Goal: Information Seeking & Learning: Learn about a topic

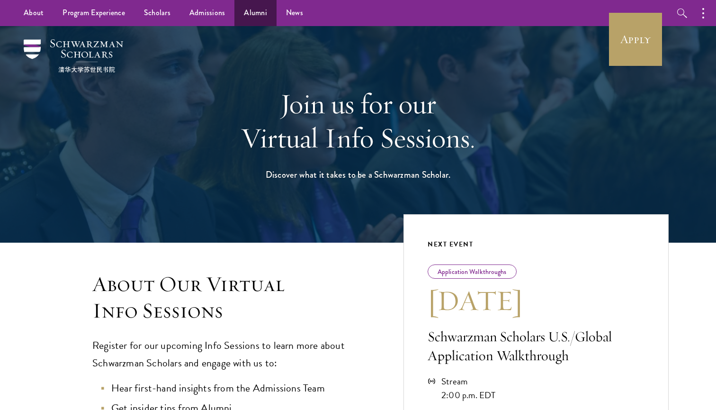
click at [249, 9] on link "Alumni" at bounding box center [255, 13] width 42 height 26
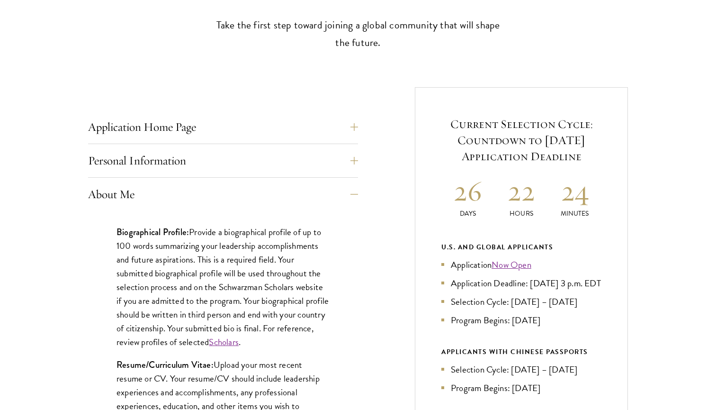
scroll to position [300, 0]
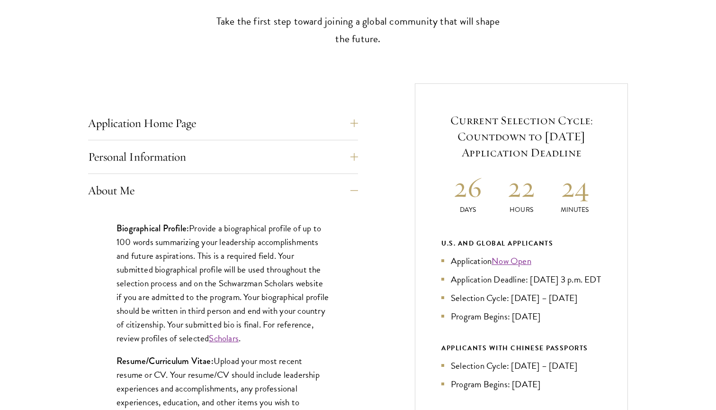
click at [239, 340] on link "Scholars" at bounding box center [224, 338] width 30 height 14
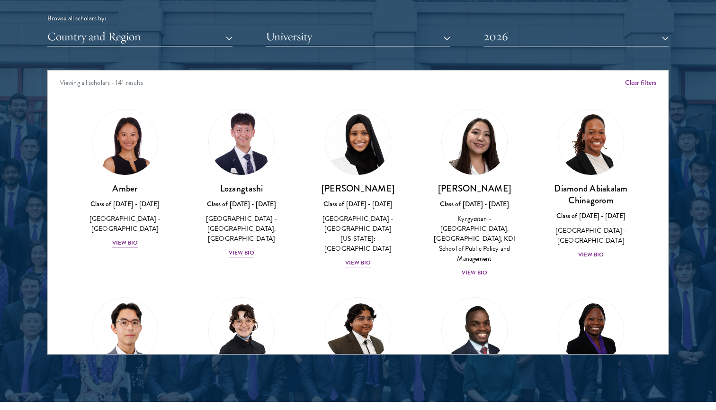
scroll to position [1198, 0]
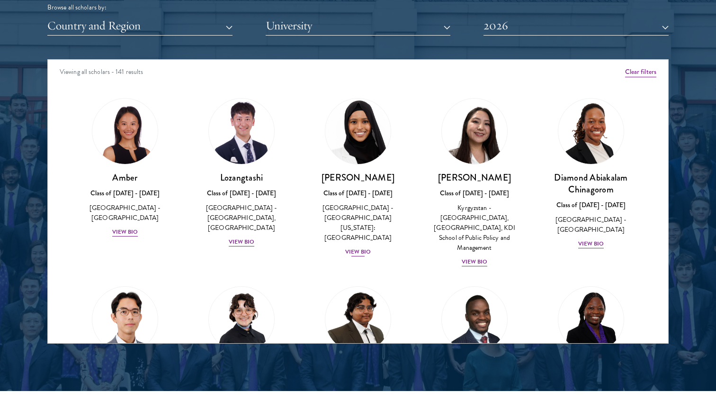
click at [366, 247] on div "View Bio" at bounding box center [358, 251] width 26 height 9
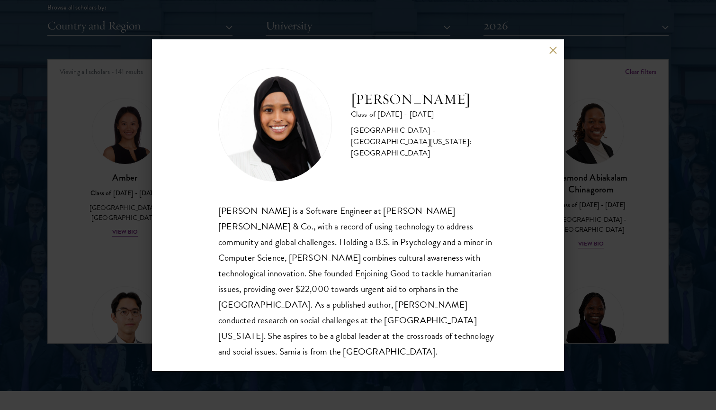
click at [551, 47] on button at bounding box center [553, 50] width 8 height 8
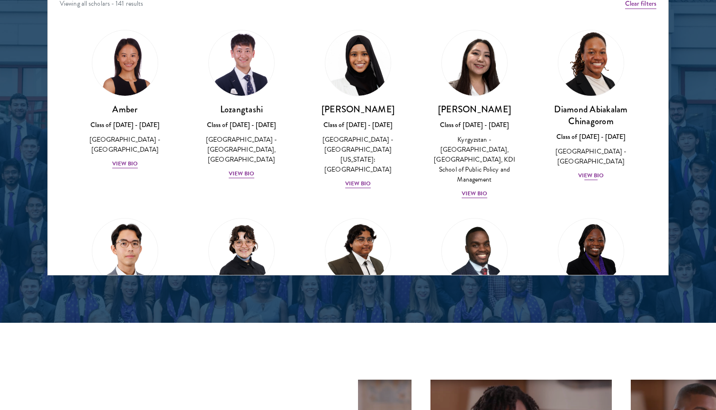
scroll to position [1269, 0]
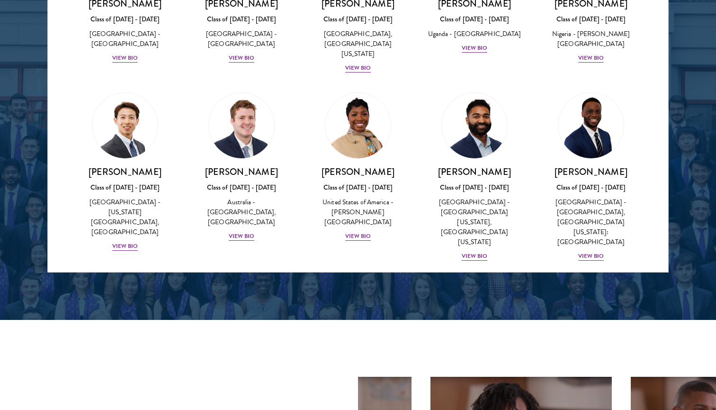
scroll to position [320, 0]
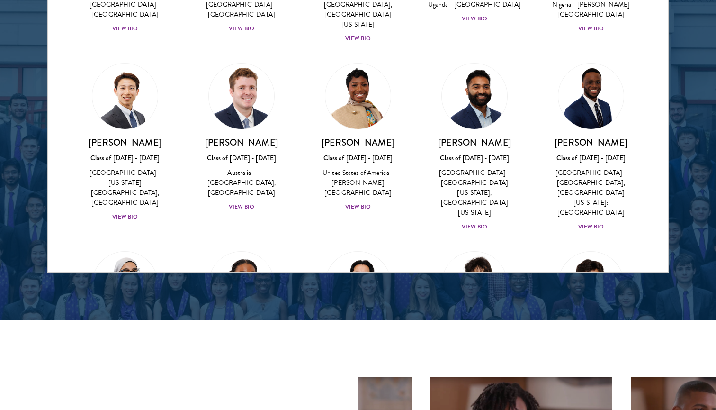
click at [243, 202] on div "View Bio" at bounding box center [242, 206] width 26 height 9
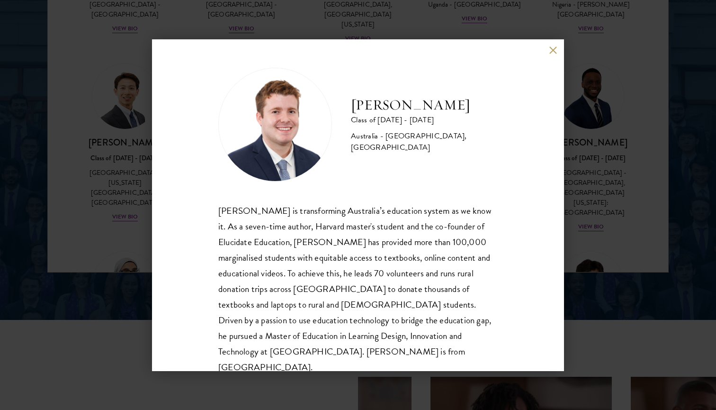
click at [550, 50] on button at bounding box center [553, 50] width 8 height 8
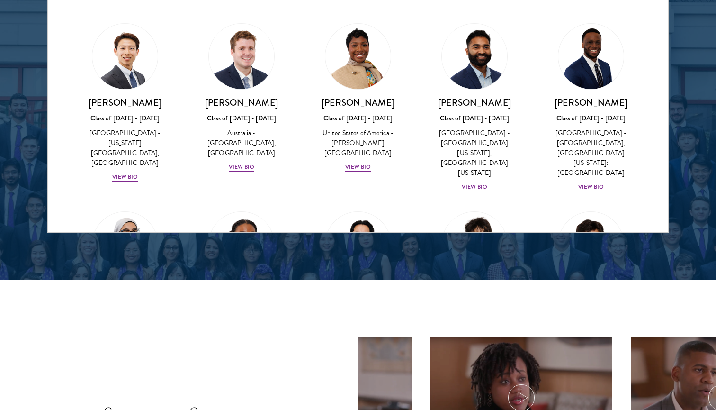
scroll to position [1315, 0]
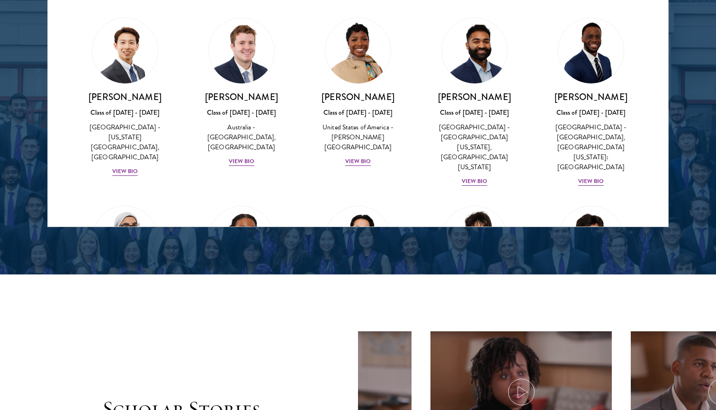
click at [535, 196] on div "[PERSON_NAME] Bat-Erdene Class of [DATE] - [DATE] [GEOGRAPHIC_DATA] - [GEOGRAPH…" at bounding box center [591, 291] width 116 height 190
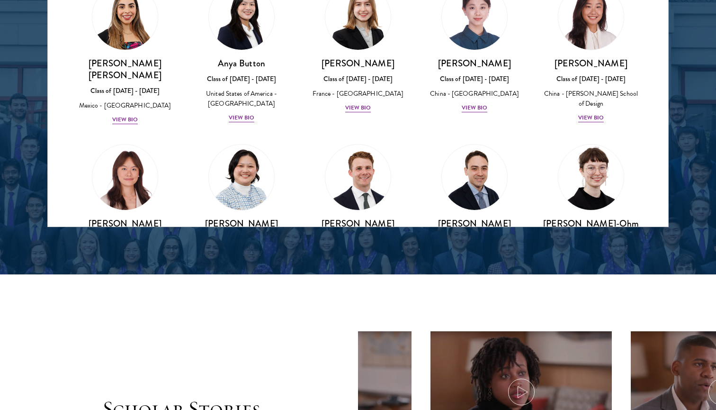
scroll to position [734, 0]
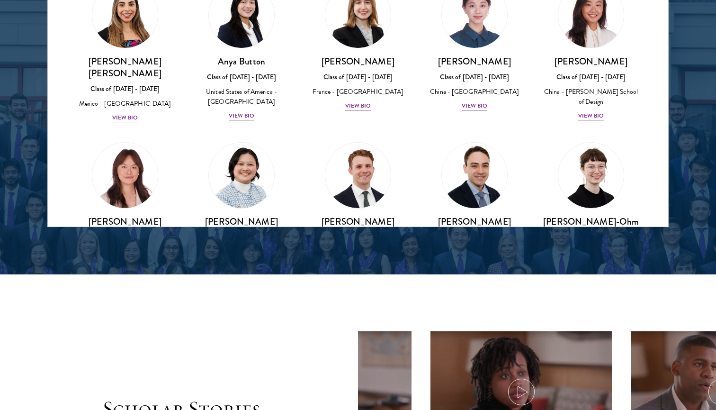
click at [475, 261] on div "View Bio" at bounding box center [475, 265] width 26 height 9
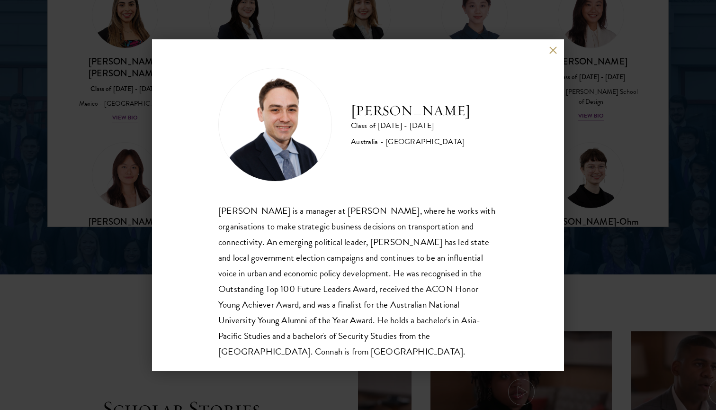
click at [628, 110] on div "[PERSON_NAME] Class of [DATE] - [DATE] [GEOGRAPHIC_DATA] - [GEOGRAPHIC_DATA] [P…" at bounding box center [358, 205] width 716 height 410
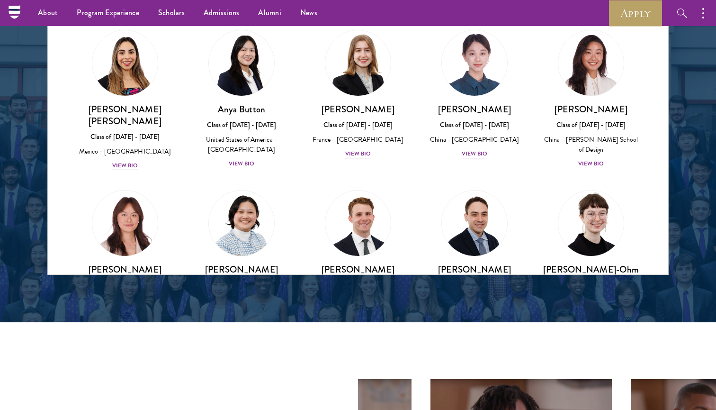
scroll to position [1260, 0]
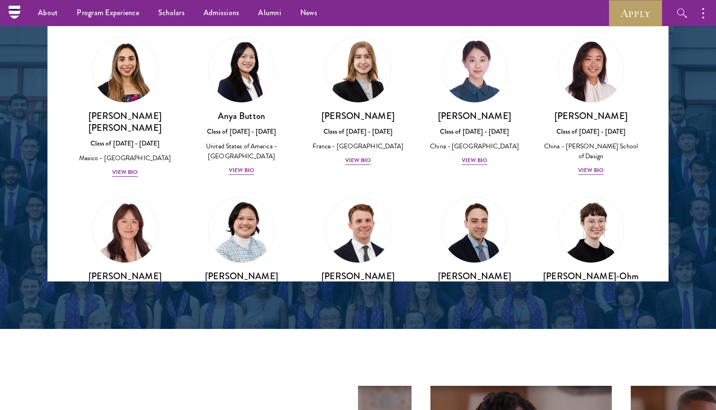
click at [538, 189] on div "[PERSON_NAME]-Ohm Class of [DATE] - [DATE] [GEOGRAPHIC_DATA] - [GEOGRAPHIC_DATA…" at bounding box center [591, 276] width 116 height 178
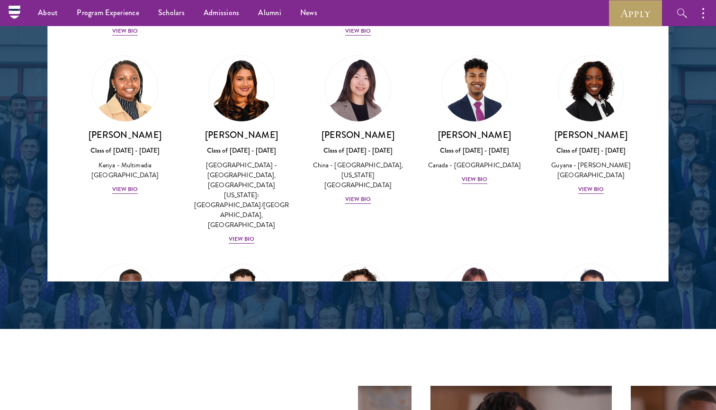
scroll to position [1423, 0]
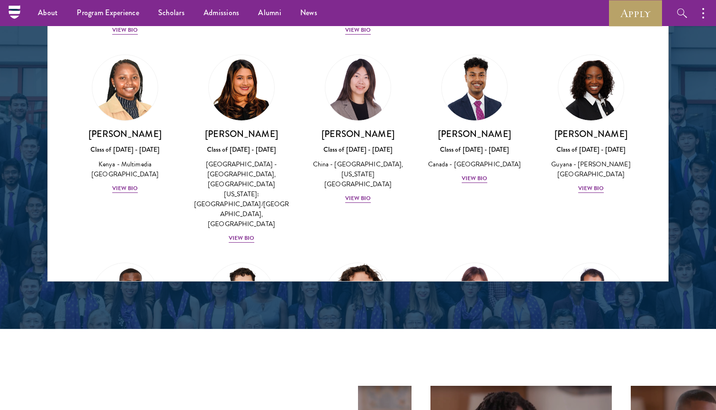
click at [360, 402] on div "View Bio" at bounding box center [358, 406] width 26 height 9
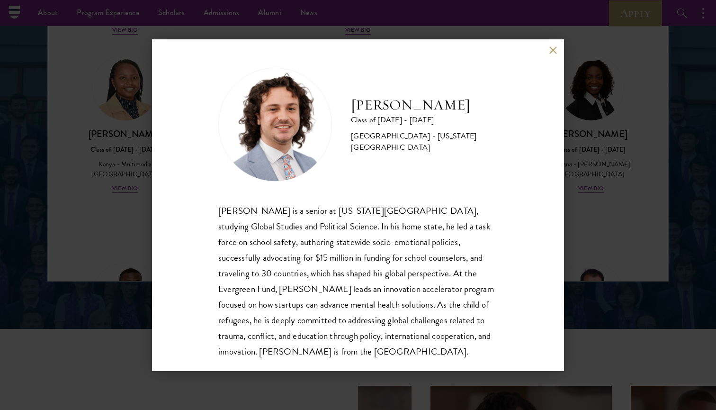
click at [550, 47] on button at bounding box center [553, 50] width 8 height 8
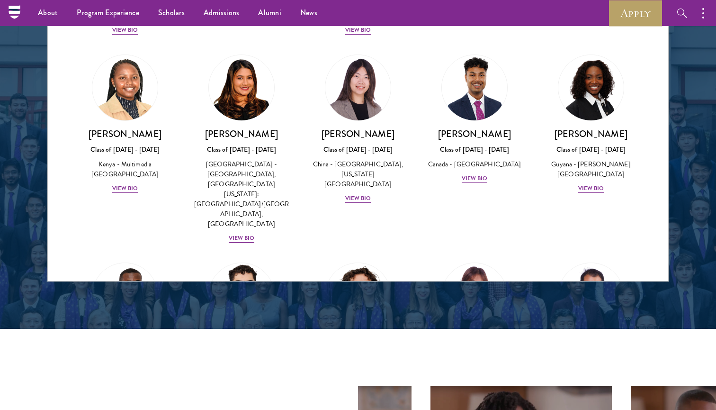
click at [253, 392] on div "View Bio" at bounding box center [242, 396] width 26 height 9
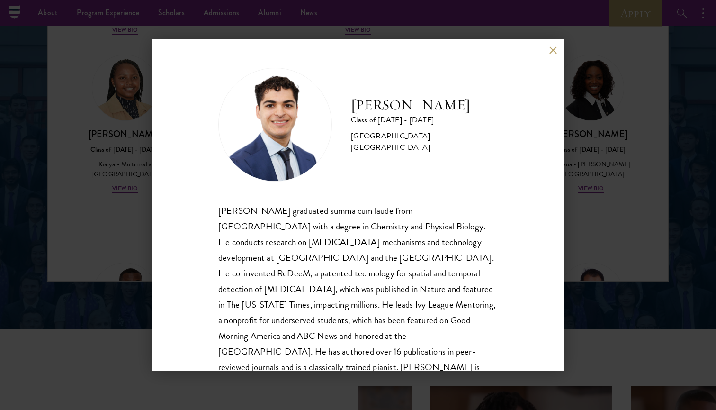
click at [555, 49] on button at bounding box center [553, 50] width 8 height 8
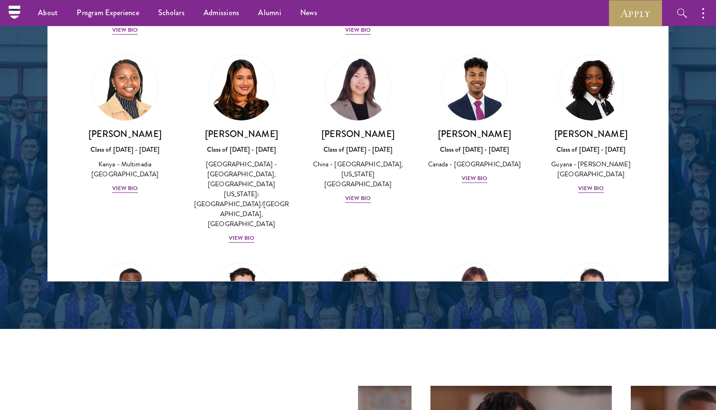
click at [322, 253] on div "[PERSON_NAME] Class of [DATE] - [DATE] [GEOGRAPHIC_DATA] - [US_STATE][GEOGRAPHI…" at bounding box center [358, 337] width 116 height 168
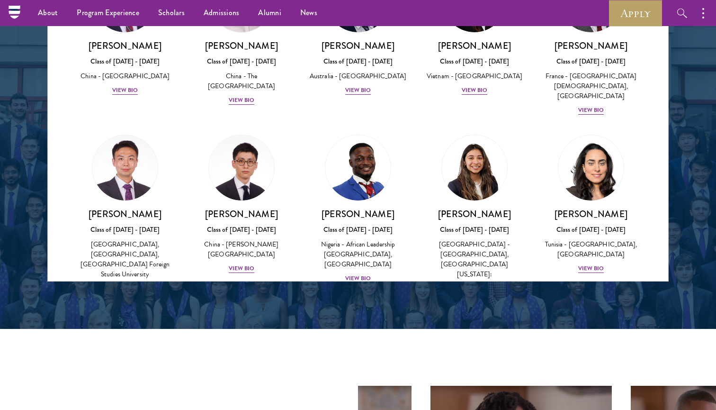
scroll to position [2783, 0]
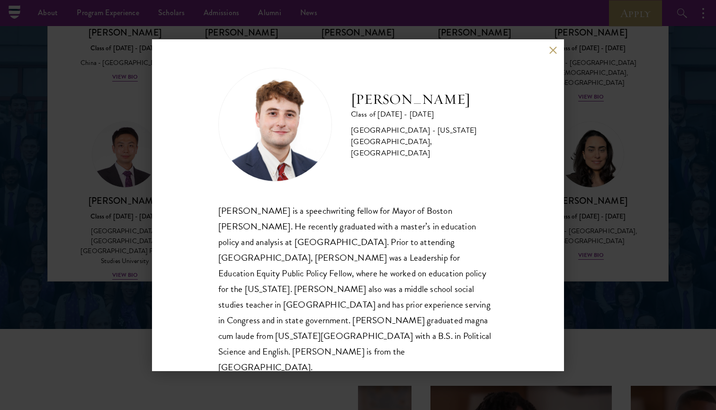
click at [552, 49] on button at bounding box center [553, 50] width 8 height 8
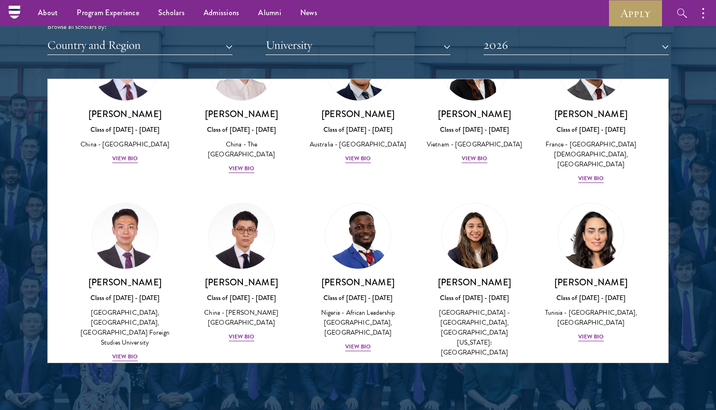
scroll to position [1149, 0]
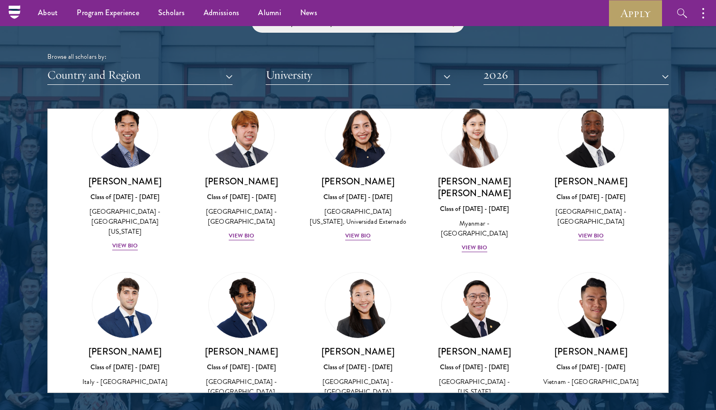
scroll to position [3280, 0]
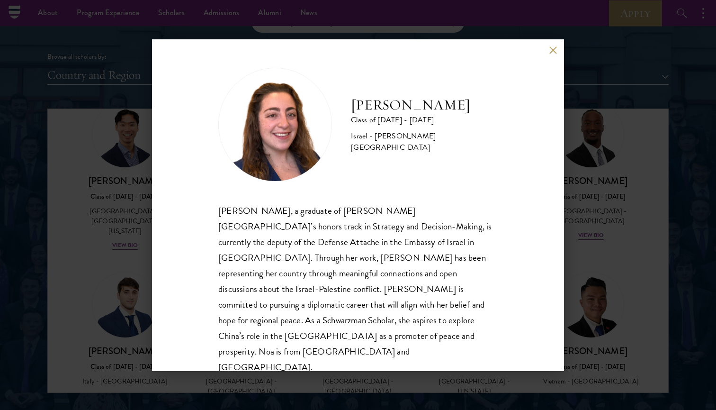
click at [571, 188] on div "[PERSON_NAME] Class of [DATE] - [DATE] Israel - [PERSON_NAME][GEOGRAPHIC_DATA] …" at bounding box center [358, 205] width 716 height 410
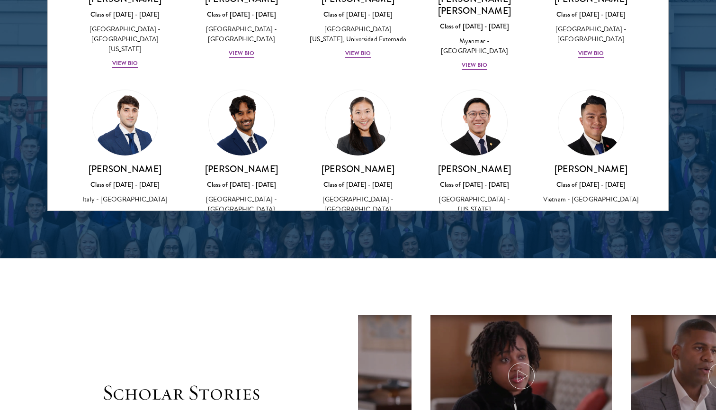
scroll to position [1335, 0]
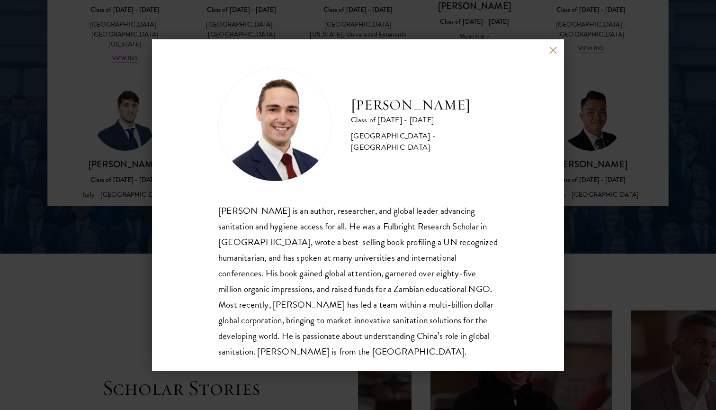
click at [625, 180] on div "[PERSON_NAME] Class of [DATE] - [DATE] [GEOGRAPHIC_DATA] - [GEOGRAPHIC_DATA] [P…" at bounding box center [358, 205] width 716 height 410
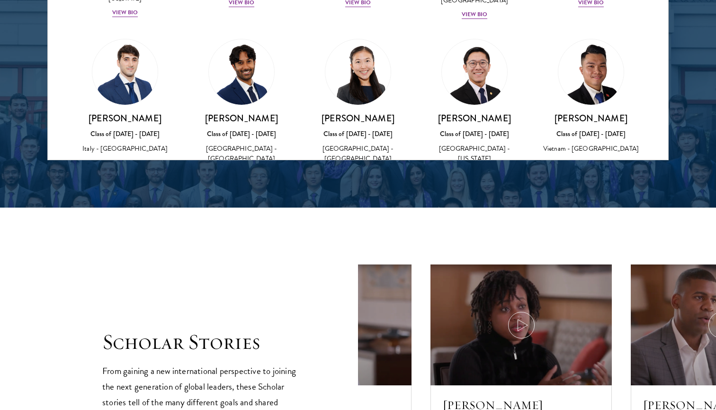
scroll to position [1406, 0]
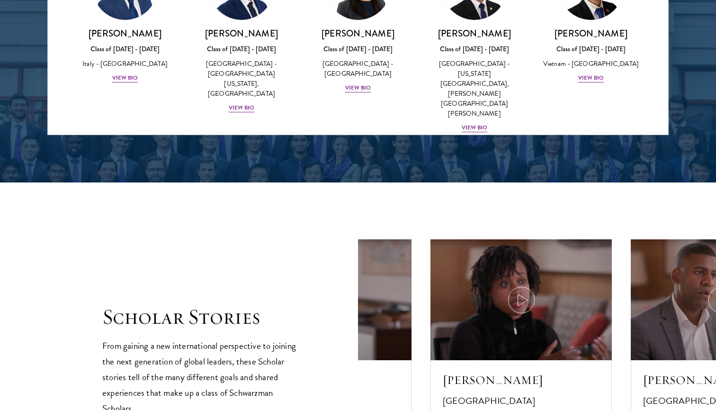
scroll to position [3344, 0]
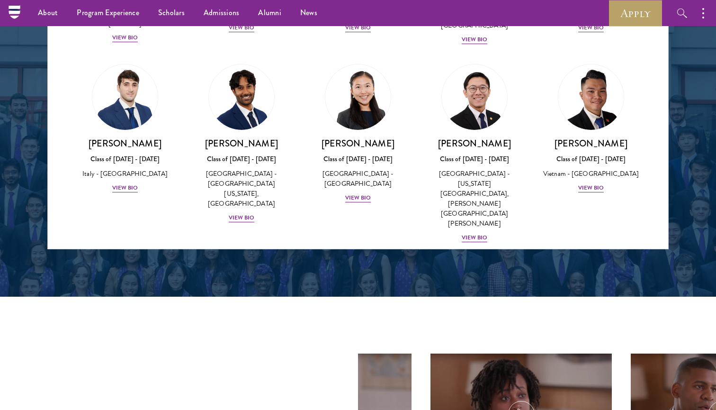
scroll to position [1279, 0]
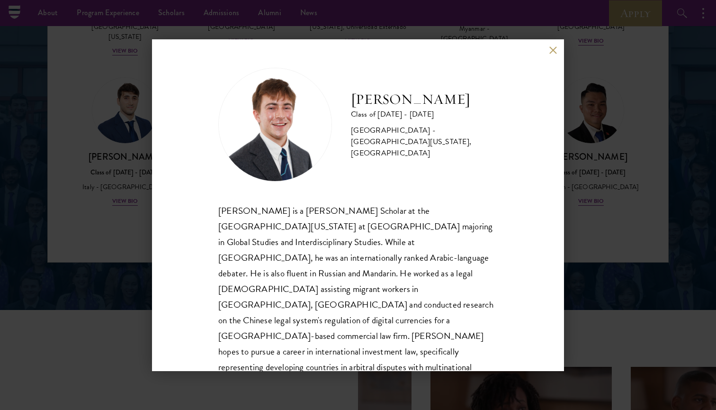
click at [552, 49] on button at bounding box center [553, 50] width 8 height 8
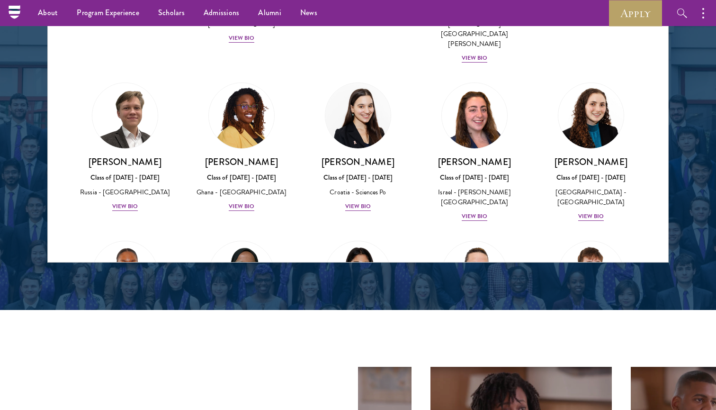
scroll to position [3566, 0]
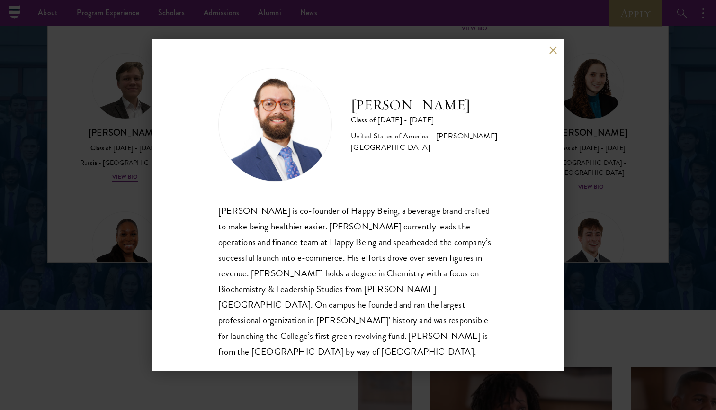
click at [546, 55] on div "[PERSON_NAME] Class of [DATE] - [DATE] [GEOGRAPHIC_DATA] - [PERSON_NAME][GEOGRA…" at bounding box center [358, 204] width 412 height 331
click at [552, 49] on button at bounding box center [553, 50] width 8 height 8
